Goal: Transaction & Acquisition: Obtain resource

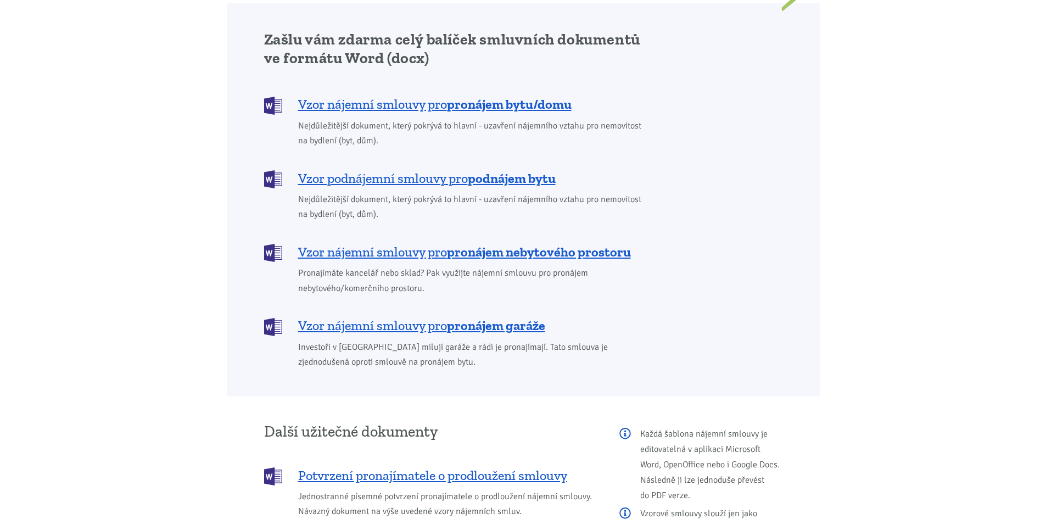
scroll to position [879, 0]
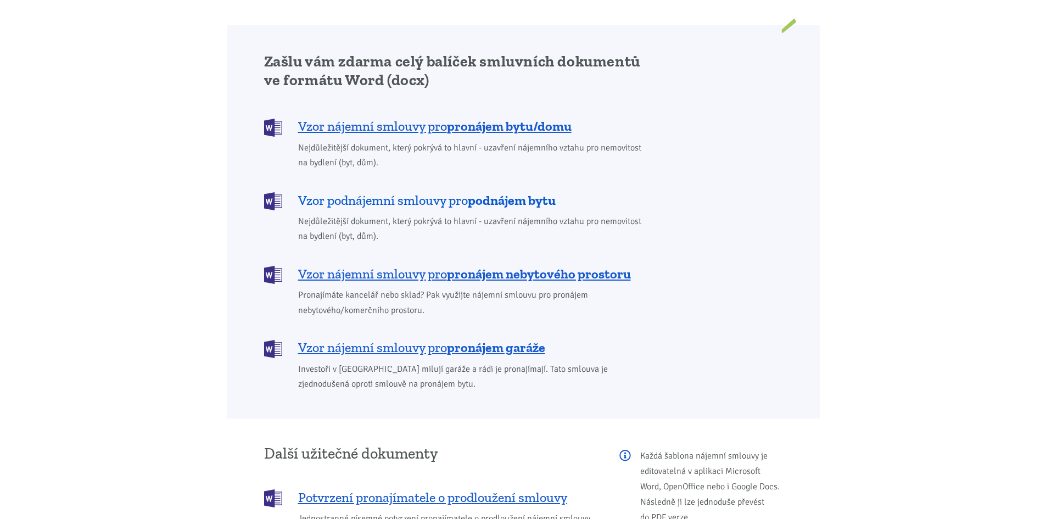
click at [404, 192] on span "Vzor podnájemní smlouvy pro podnájem bytu" at bounding box center [427, 201] width 258 height 18
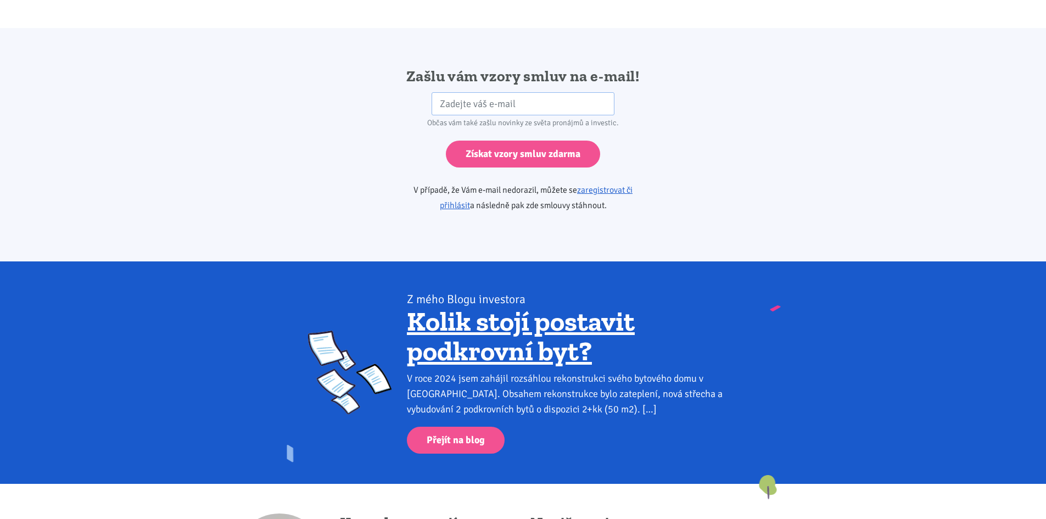
scroll to position [1834, 0]
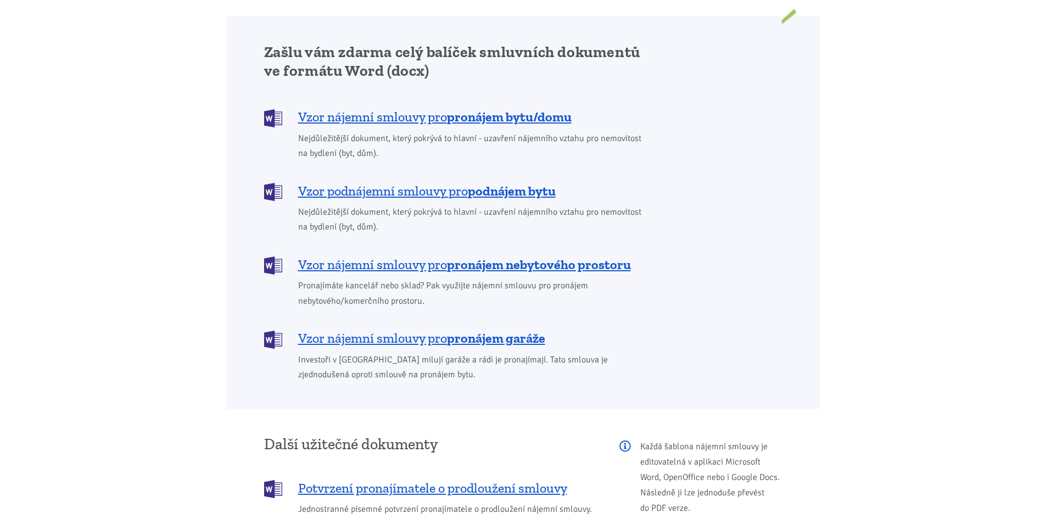
scroll to position [879, 0]
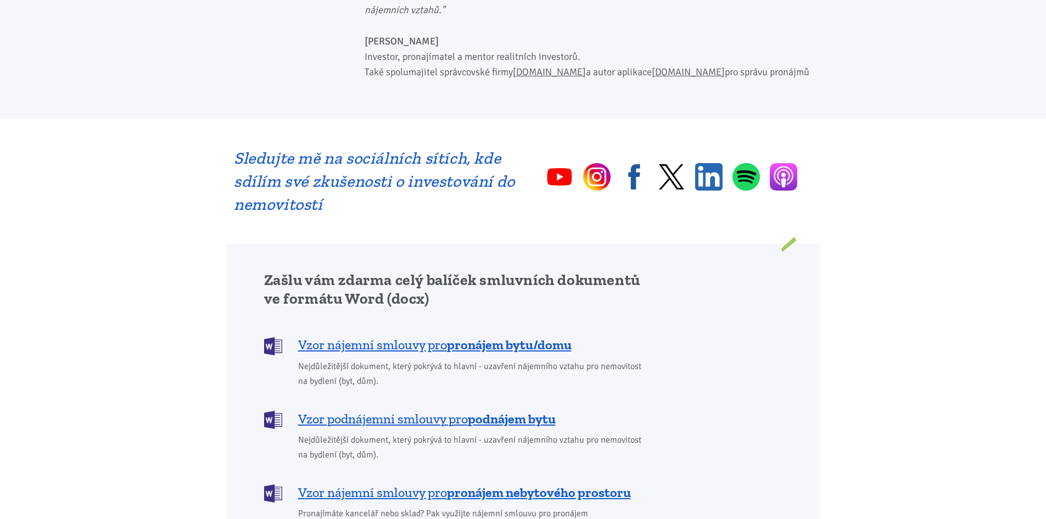
scroll to position [714, 0]
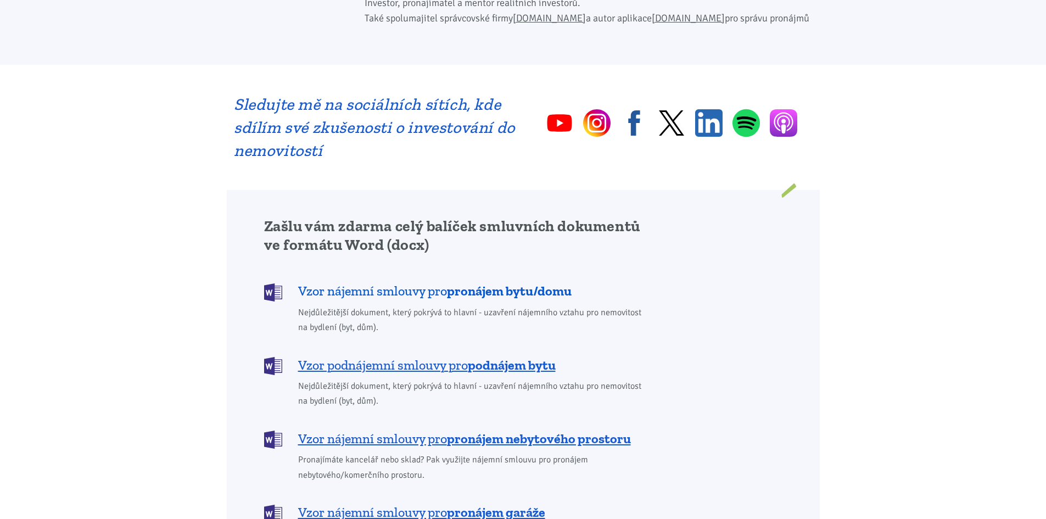
click at [487, 283] on b "pronájem bytu/domu" at bounding box center [509, 291] width 125 height 16
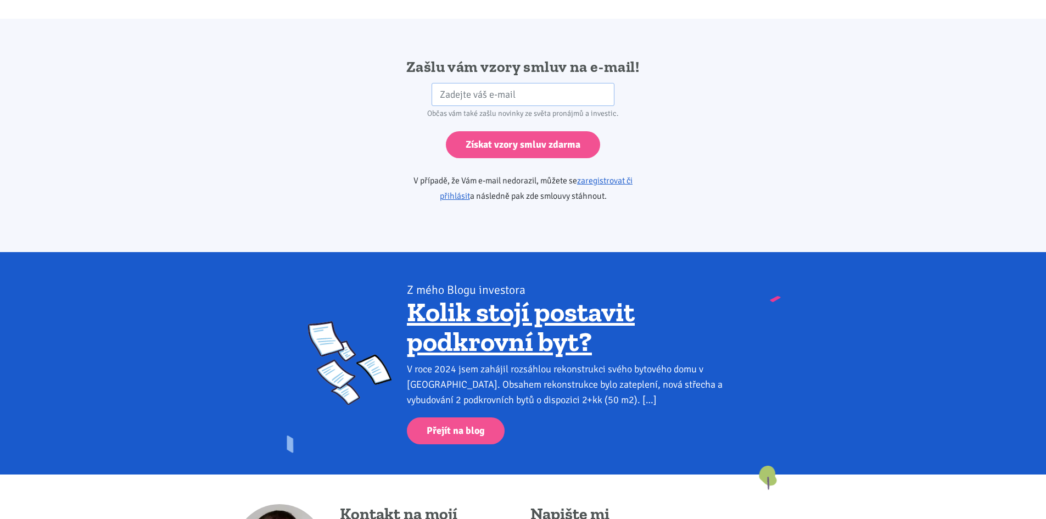
scroll to position [1834, 0]
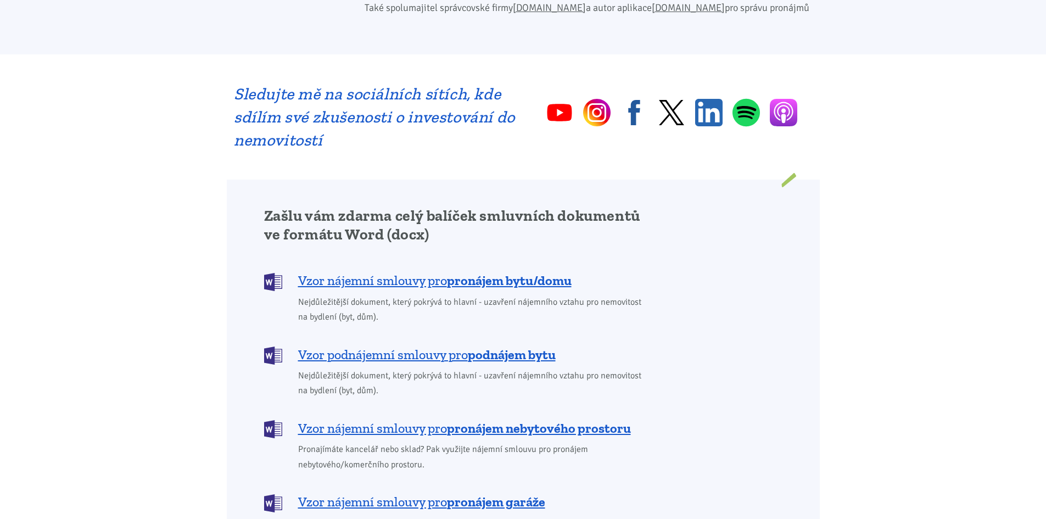
scroll to position [714, 0]
